Goal: Learn about a topic

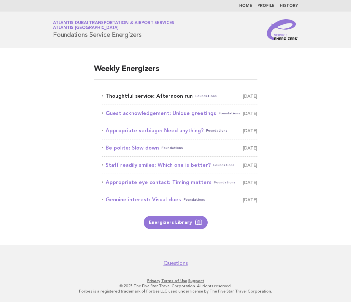
click at [165, 93] on link "Thoughtful service: Afternoon run Foundations October 14" at bounding box center [180, 95] width 156 height 9
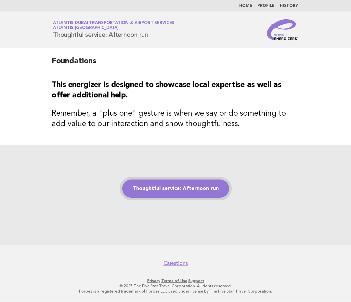
click at [168, 190] on link "Thoughtful service: Afternoon run" at bounding box center [175, 188] width 107 height 18
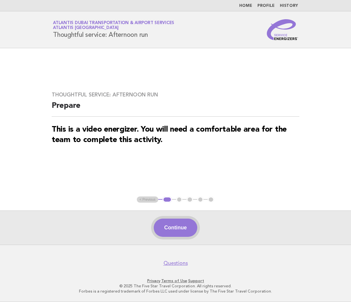
click at [182, 232] on button "Continue" at bounding box center [175, 227] width 43 height 18
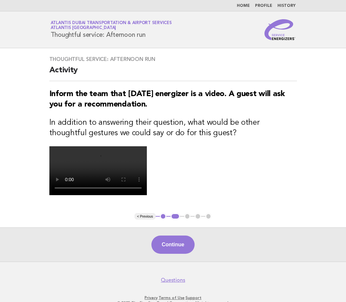
scroll to position [54, 0]
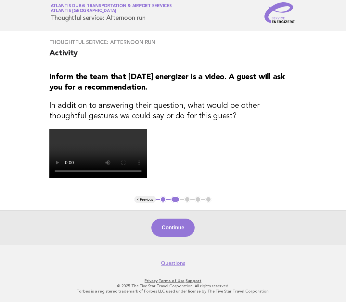
click at [147, 177] on video at bounding box center [98, 153] width 98 height 49
click at [178, 236] on button "Continue" at bounding box center [173, 227] width 43 height 18
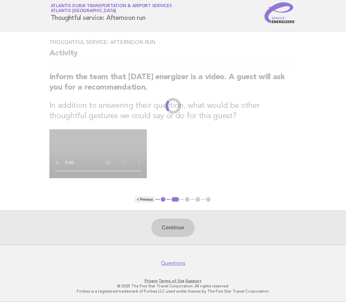
scroll to position [0, 0]
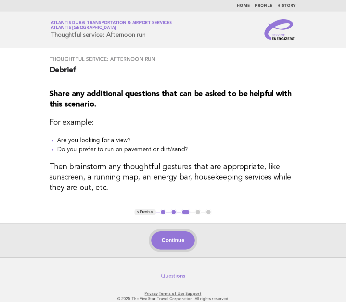
click at [177, 239] on button "Continue" at bounding box center [173, 240] width 43 height 18
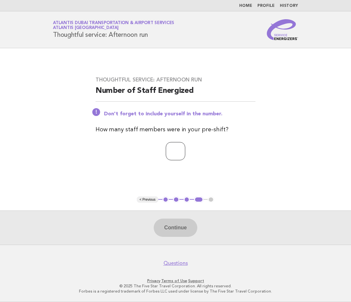
click at [180, 151] on input "number" at bounding box center [176, 151] width 20 height 18
type input "*"
click at [179, 222] on button "Continue" at bounding box center [175, 227] width 43 height 18
